Goal: Transaction & Acquisition: Register for event/course

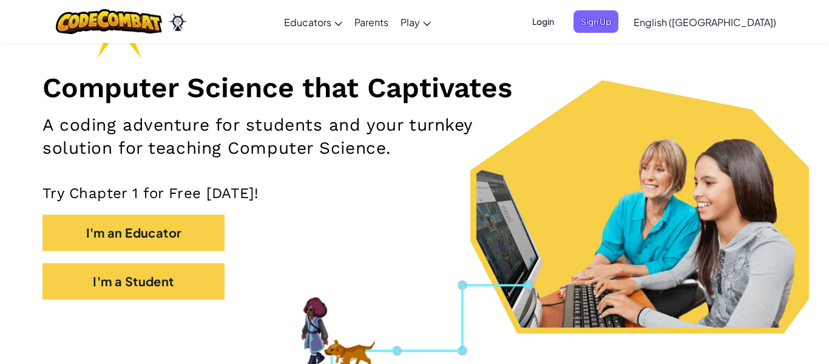
scroll to position [158, 0]
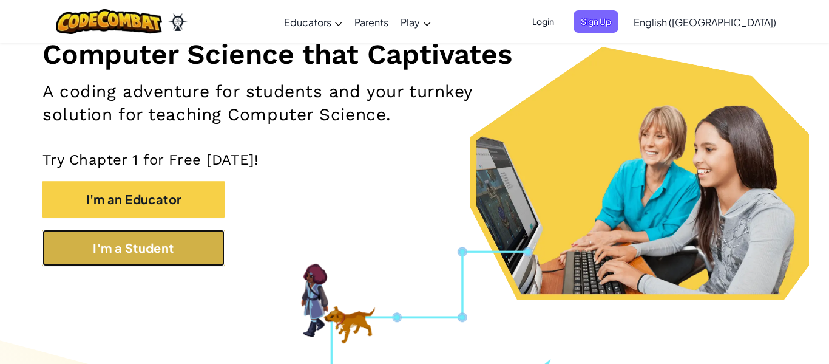
click at [132, 240] on button "I'm a Student" at bounding box center [133, 247] width 182 height 36
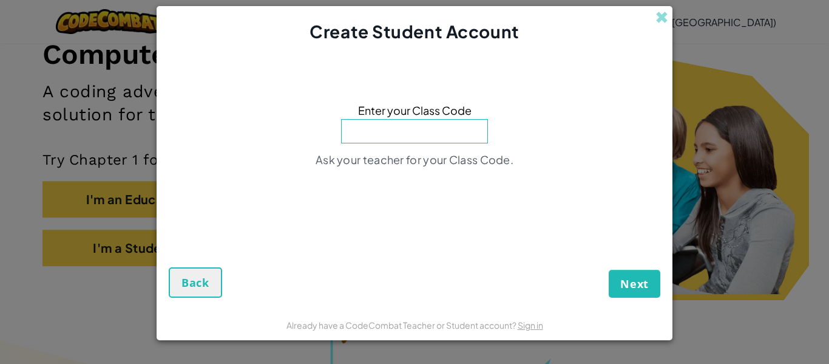
click at [414, 126] on input at bounding box center [414, 131] width 147 height 24
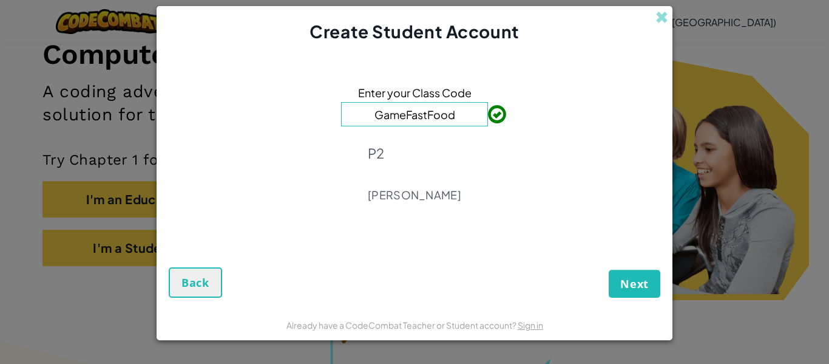
type input "GameFastFood"
click at [631, 289] on span "Next" at bounding box center [634, 283] width 29 height 15
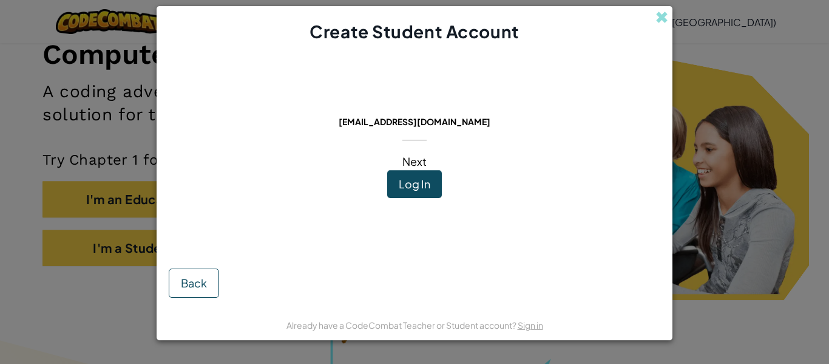
click at [421, 189] on span "Log In" at bounding box center [415, 184] width 32 height 14
